Goal: Transaction & Acquisition: Book appointment/travel/reservation

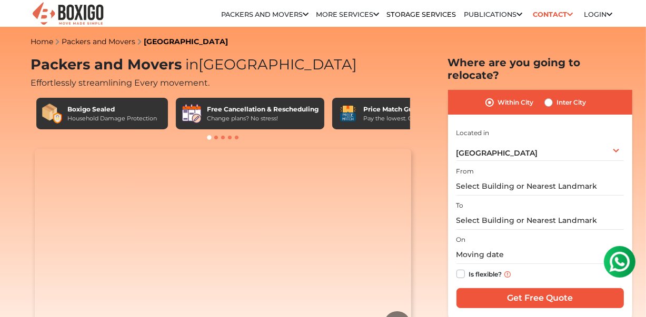
click at [498, 165] on div "From" at bounding box center [539, 180] width 167 height 31
click at [518, 143] on div "[GEOGRAPHIC_DATA] Select City [GEOGRAPHIC_DATA] [GEOGRAPHIC_DATA] [GEOGRAPHIC_D…" at bounding box center [539, 150] width 167 height 22
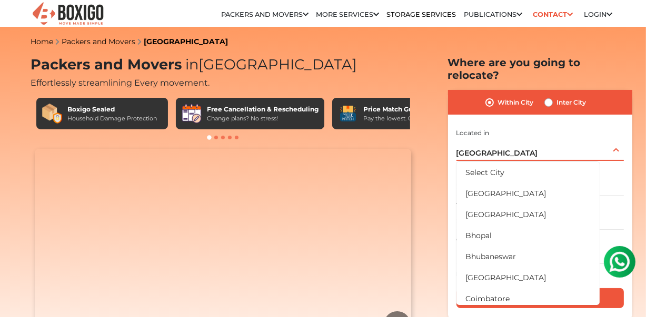
click at [518, 143] on div "[GEOGRAPHIC_DATA] Select City [GEOGRAPHIC_DATA] [GEOGRAPHIC_DATA] [GEOGRAPHIC_D…" at bounding box center [539, 150] width 167 height 22
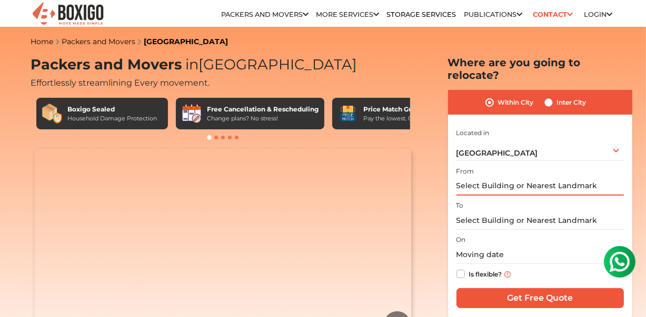
click at [477, 177] on input "text" at bounding box center [539, 186] width 167 height 18
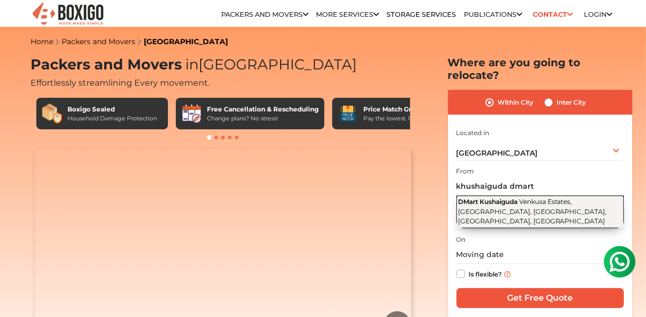
click at [499, 196] on button "DMart Kushaiguda Venkusa Estates, [GEOGRAPHIC_DATA], [GEOGRAPHIC_DATA], [GEOGRA…" at bounding box center [539, 212] width 167 height 33
type input "DMart Kushaiguda, [GEOGRAPHIC_DATA], [GEOGRAPHIC_DATA], [GEOGRAPHIC_DATA], [GEO…"
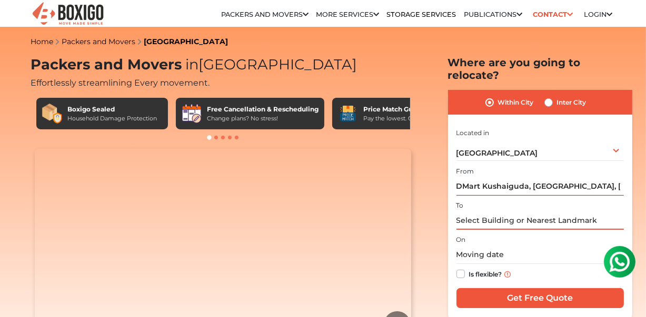
click at [499, 212] on input "text" at bounding box center [539, 221] width 167 height 18
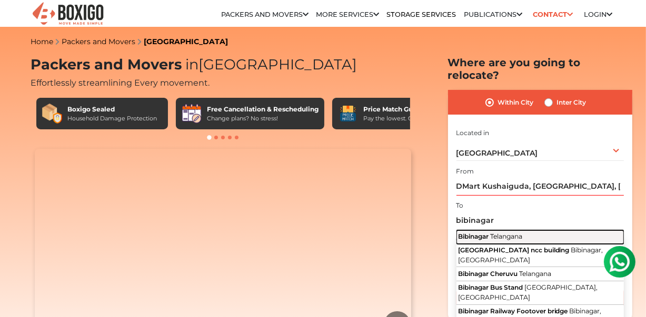
click at [483, 233] on span "Bibinagar" at bounding box center [473, 237] width 31 height 8
type input "Bibinagar, [GEOGRAPHIC_DATA]"
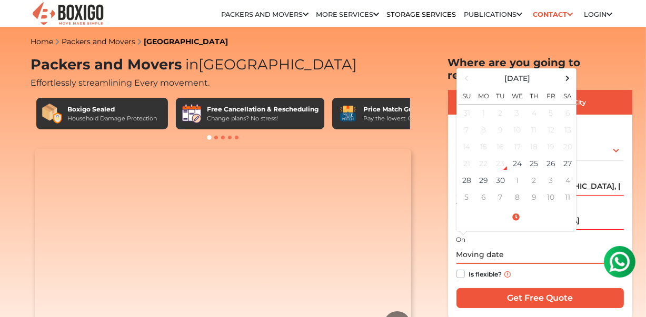
click at [489, 246] on input "text" at bounding box center [539, 255] width 167 height 18
click at [551, 155] on td "26" at bounding box center [550, 163] width 17 height 17
type input "[DATE] 12:00 AM"
click at [469, 268] on label "Is flexible?" at bounding box center [485, 273] width 33 height 11
click at [460, 268] on input "Is flexible?" at bounding box center [460, 273] width 8 height 11
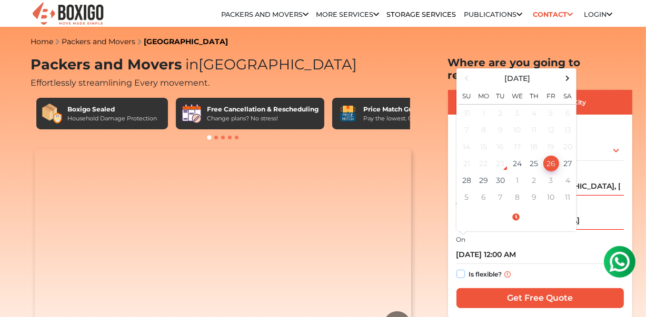
checkbox input "true"
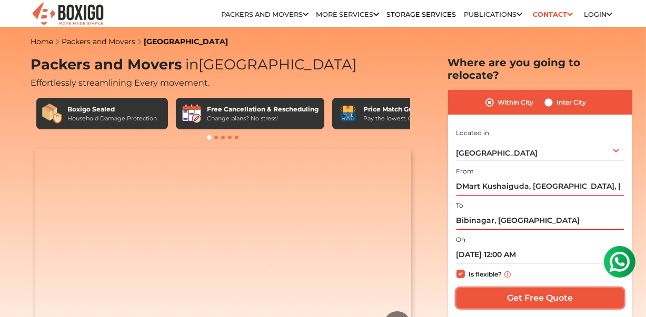
click at [524, 289] on input "Get Free Quote" at bounding box center [539, 298] width 167 height 20
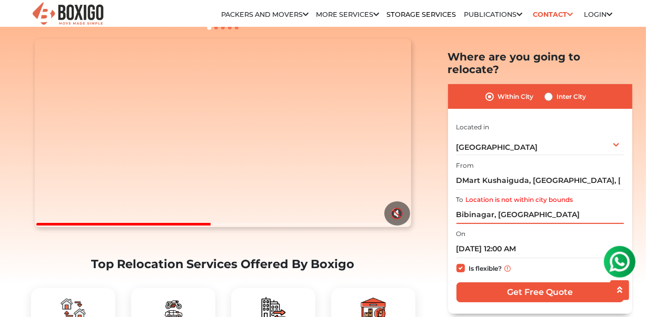
scroll to position [115, 0]
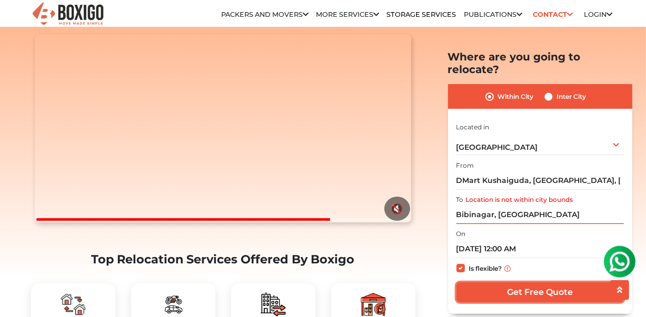
click at [578, 283] on input "Get Free Quote" at bounding box center [539, 293] width 167 height 20
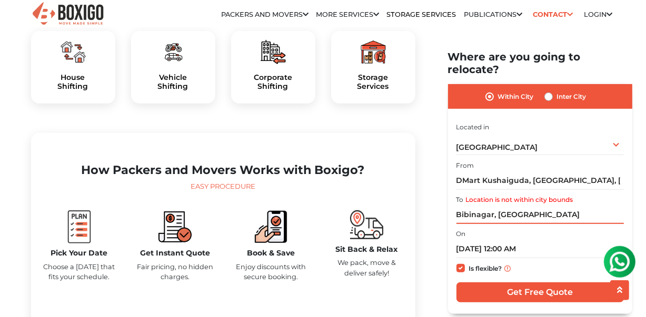
scroll to position [370, 0]
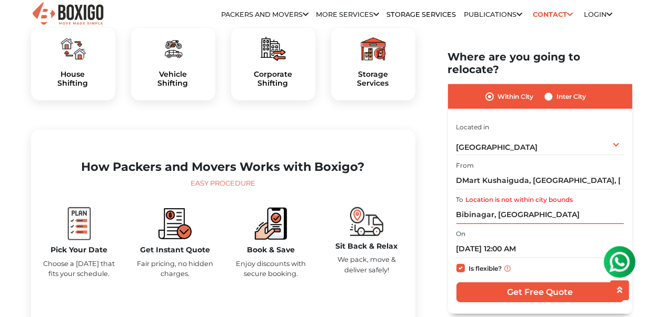
click at [555, 259] on div "Is flexible?" at bounding box center [539, 269] width 167 height 21
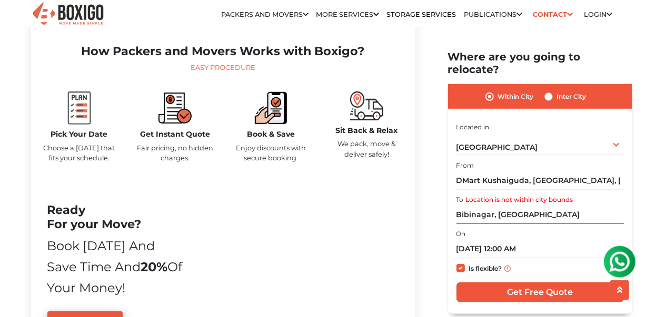
scroll to position [490, 0]
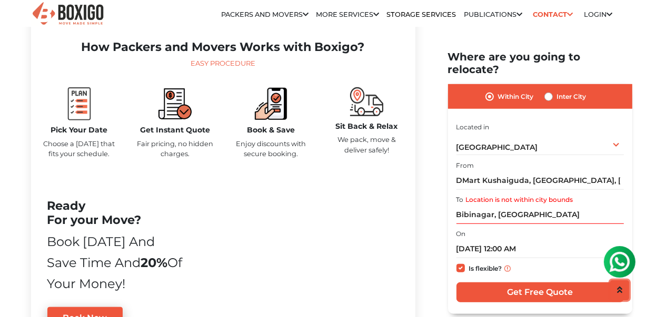
click at [619, 292] on icon "scroll up" at bounding box center [619, 290] width 5 height 8
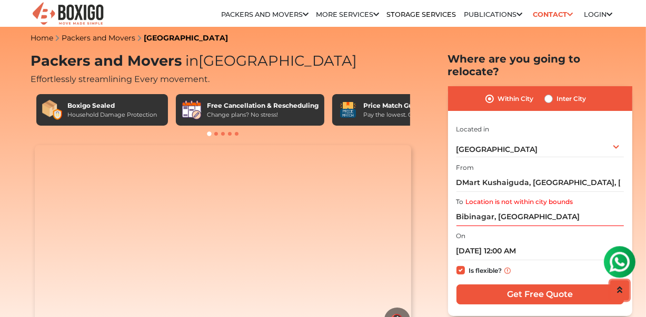
scroll to position [0, 0]
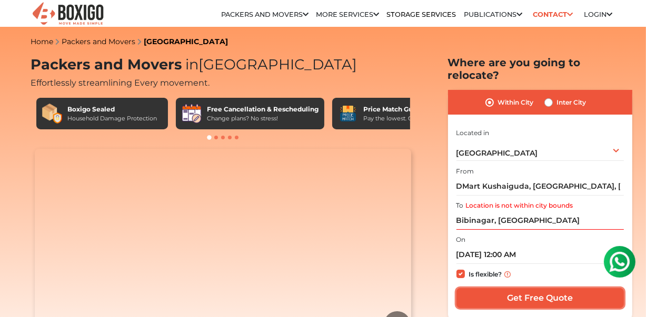
click at [534, 288] on input "Get Free Quote" at bounding box center [539, 298] width 167 height 20
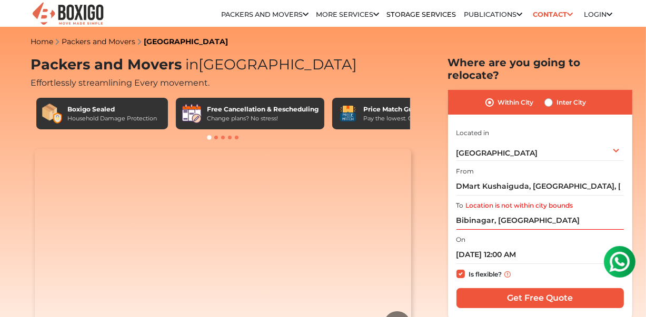
click at [557, 96] on label "Inter City" at bounding box center [571, 102] width 29 height 13
click at [549, 96] on input "Inter City" at bounding box center [548, 101] width 8 height 11
radio input "true"
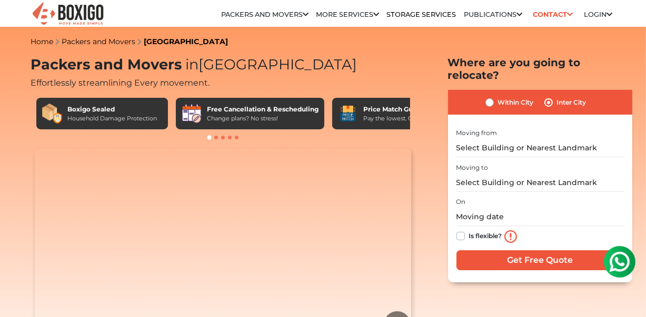
click at [498, 96] on label "Within City" at bounding box center [516, 102] width 36 height 13
click at [487, 96] on input "Within City" at bounding box center [489, 101] width 8 height 11
radio input "true"
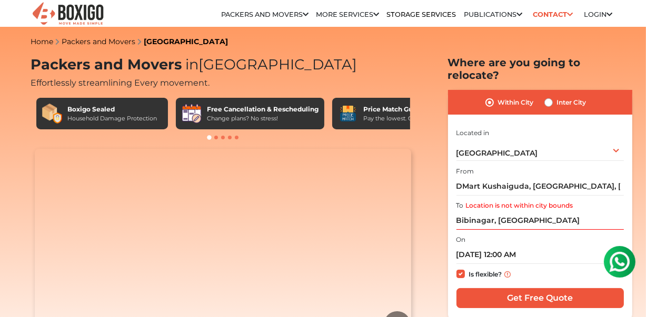
click at [571, 96] on label "Inter City" at bounding box center [571, 102] width 29 height 13
click at [552, 96] on input "Inter City" at bounding box center [548, 101] width 8 height 11
radio input "true"
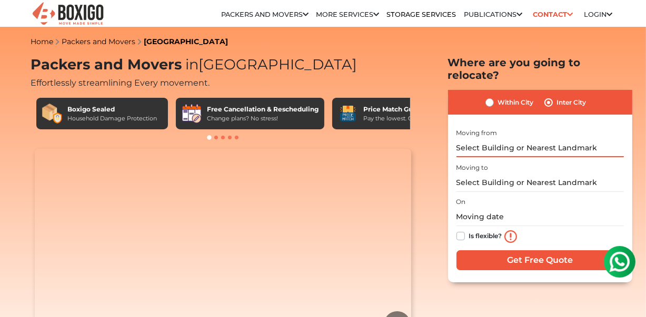
click at [521, 139] on input "text" at bounding box center [539, 148] width 167 height 18
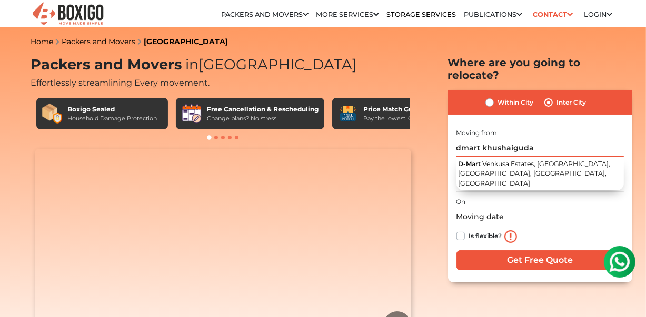
click at [548, 139] on input "dmart khushaiguda" at bounding box center [539, 148] width 167 height 18
type input "d"
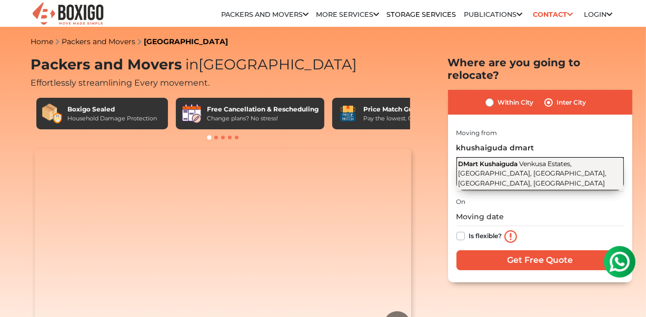
click at [506, 160] on span "Venkusa Estates, [GEOGRAPHIC_DATA], [GEOGRAPHIC_DATA], [GEOGRAPHIC_DATA], [GEOG…" at bounding box center [532, 173] width 149 height 27
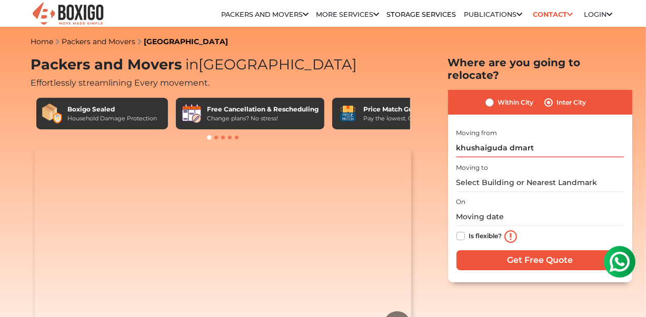
type input "DMart Kushaiguda, [GEOGRAPHIC_DATA], [GEOGRAPHIC_DATA], [GEOGRAPHIC_DATA], [GEO…"
click at [507, 174] on input "text" at bounding box center [539, 183] width 167 height 18
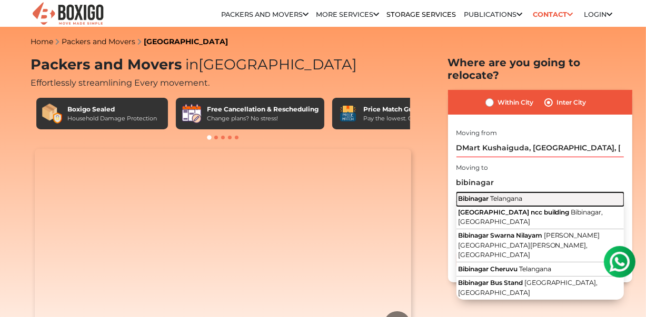
click at [488, 195] on span "Bibinagar" at bounding box center [473, 199] width 31 height 8
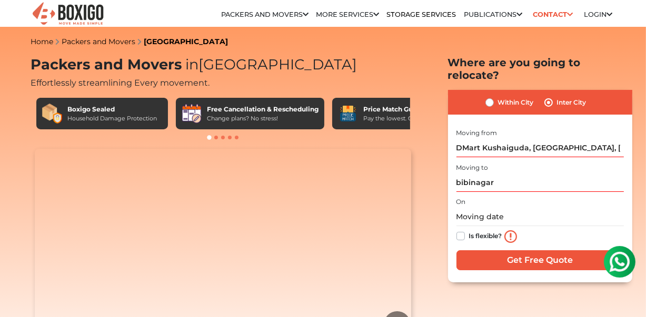
type input "Bibinagar, [GEOGRAPHIC_DATA]"
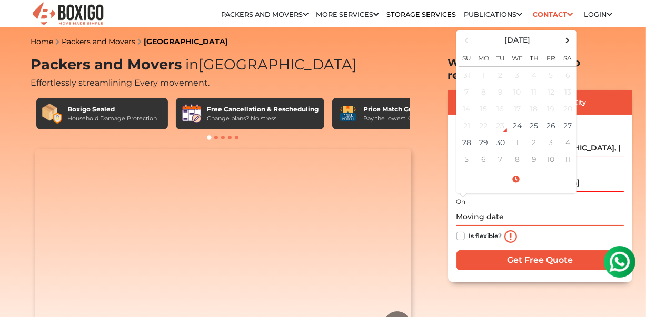
click at [511, 208] on input "text" at bounding box center [539, 217] width 167 height 18
click at [551, 117] on td "26" at bounding box center [550, 125] width 17 height 17
type input "[DATE] 12:00 AM"
click at [469, 230] on label "Is flexible?" at bounding box center [485, 235] width 33 height 11
click at [462, 230] on input "Is flexible?" at bounding box center [460, 235] width 8 height 11
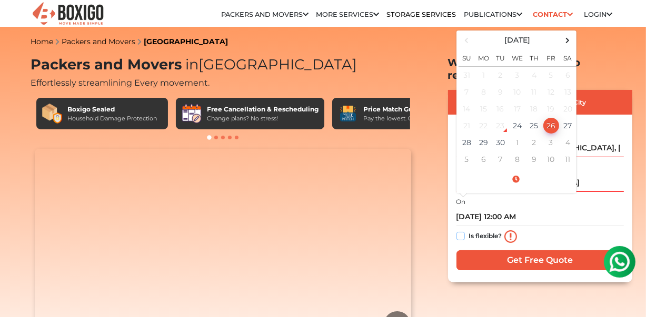
checkbox input "true"
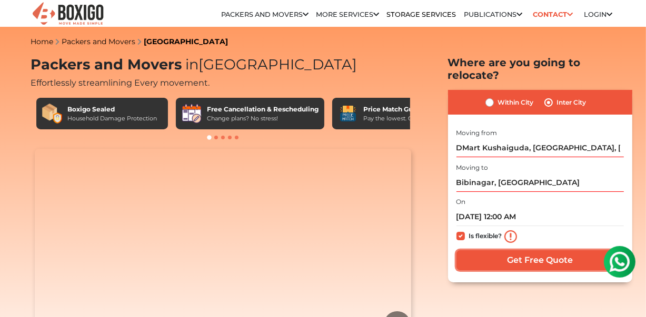
click at [535, 250] on input "Get Free Quote" at bounding box center [539, 260] width 167 height 20
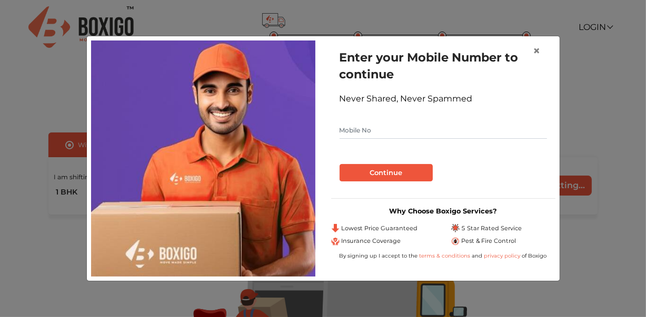
click at [435, 131] on input "text" at bounding box center [442, 130] width 207 height 17
type input "8019742964"
click at [406, 174] on button "Continue" at bounding box center [385, 173] width 93 height 18
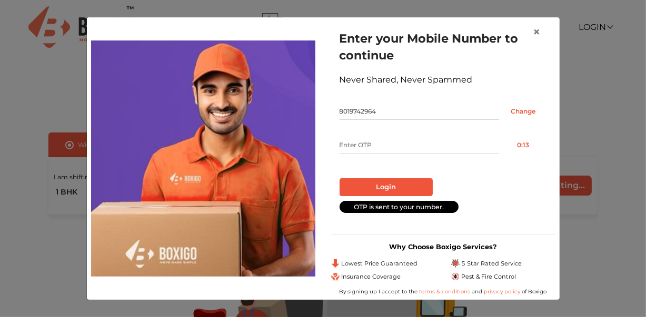
click at [419, 146] on input "text" at bounding box center [418, 145] width 159 height 17
type input "1276"
click at [376, 189] on button "Login" at bounding box center [385, 187] width 93 height 18
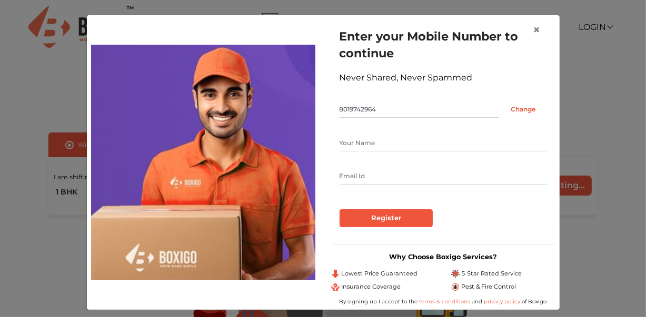
click at [412, 140] on input "text" at bounding box center [442, 143] width 207 height 17
type input "Yagnadev"
type input "yagnadev5708@gmail.com"
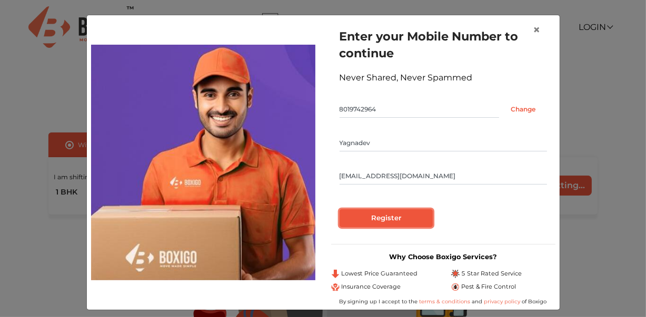
click at [376, 220] on input "Register" at bounding box center [385, 218] width 93 height 18
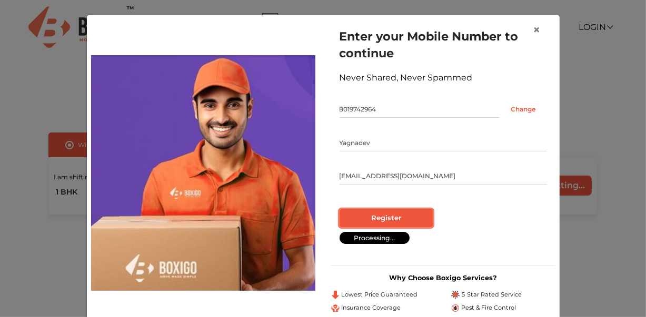
radio input "false"
radio input "true"
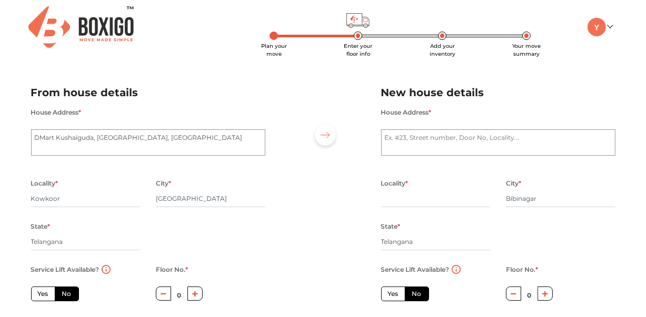
scroll to position [1, 0]
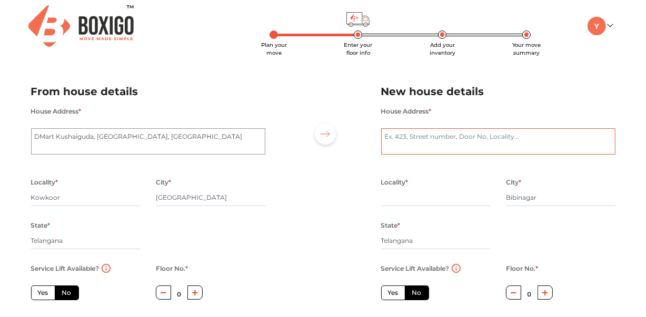
click at [532, 141] on textarea "House Address *" at bounding box center [498, 141] width 234 height 26
type textarea "Bibinagar near railway station"
click at [195, 296] on icon "button" at bounding box center [195, 293] width 6 height 6
type input "2"
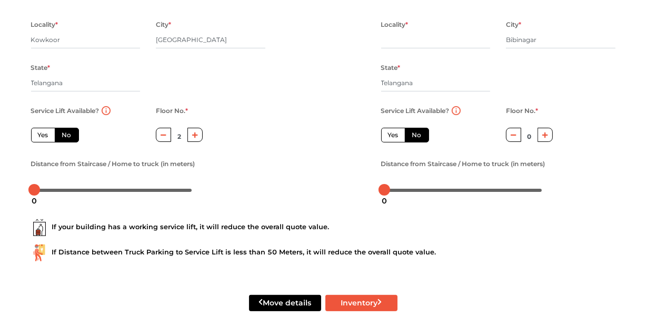
scroll to position [166, 0]
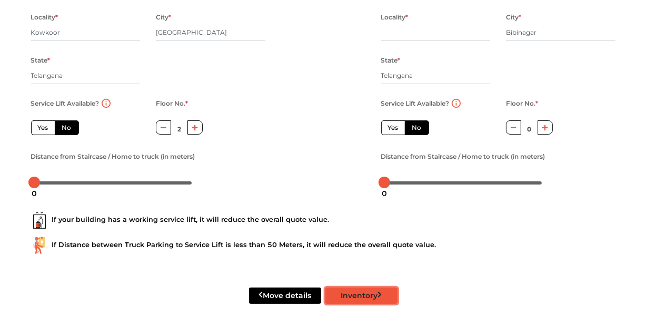
click at [353, 299] on button "Inventory" at bounding box center [361, 296] width 72 height 16
click at [357, 295] on button "Inventory" at bounding box center [361, 296] width 72 height 16
radio input "true"
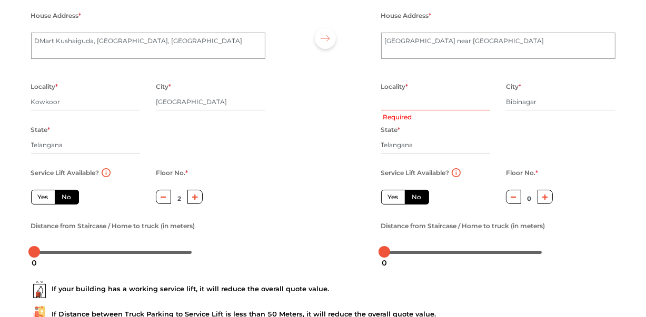
scroll to position [0, 0]
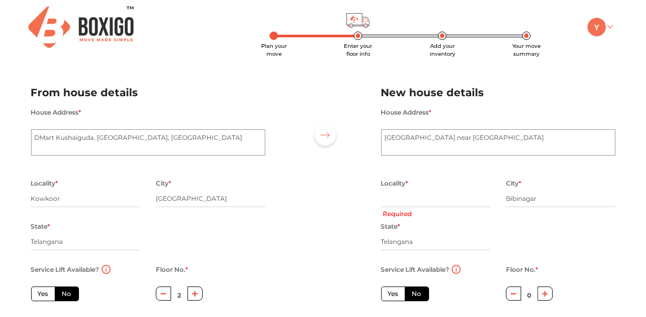
click at [610, 27] on link at bounding box center [599, 27] width 25 height 10
click at [620, 100] on button "LOGOUT" at bounding box center [627, 101] width 84 height 19
